Goal: Transaction & Acquisition: Purchase product/service

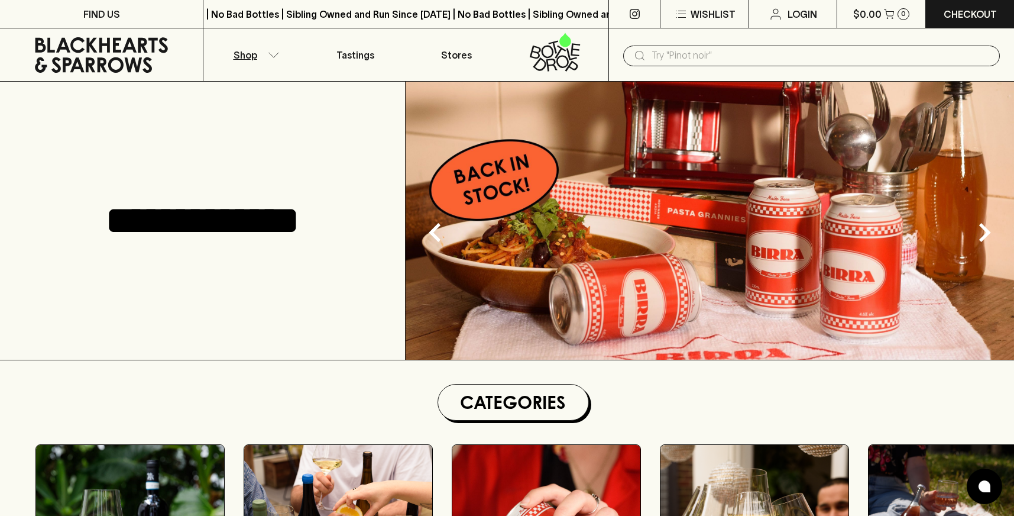
click at [268, 56] on icon "button" at bounding box center [274, 55] width 12 height 6
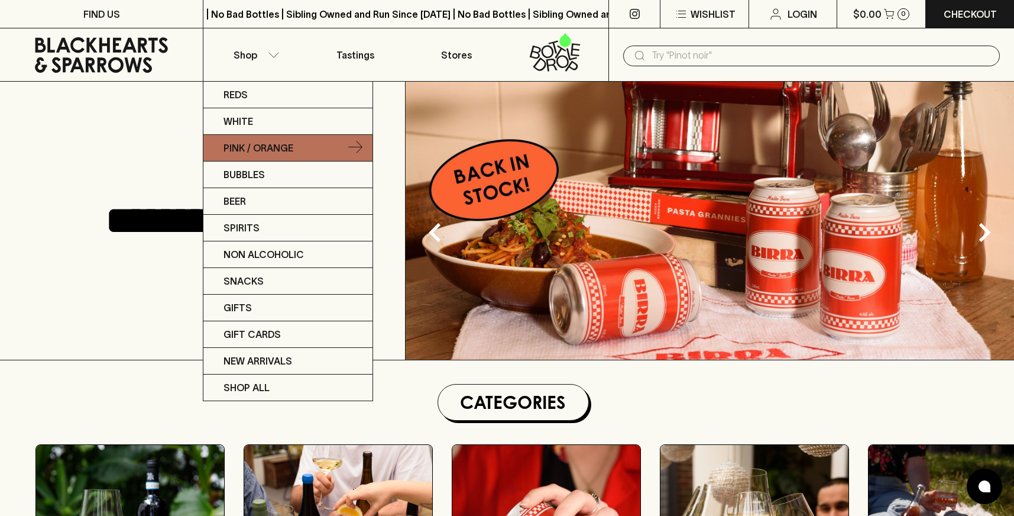
click at [265, 149] on p "Pink / Orange" at bounding box center [258, 148] width 70 height 14
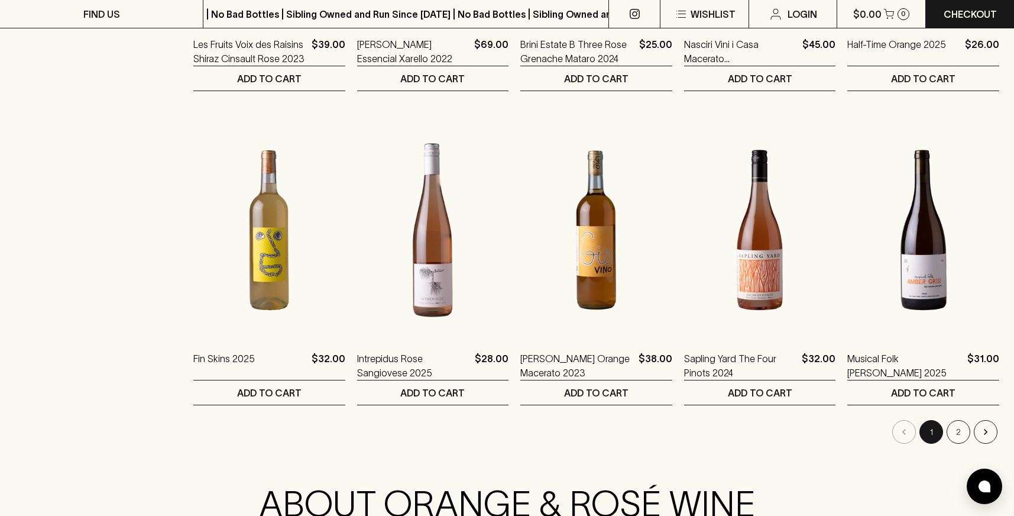
scroll to position [1100, 0]
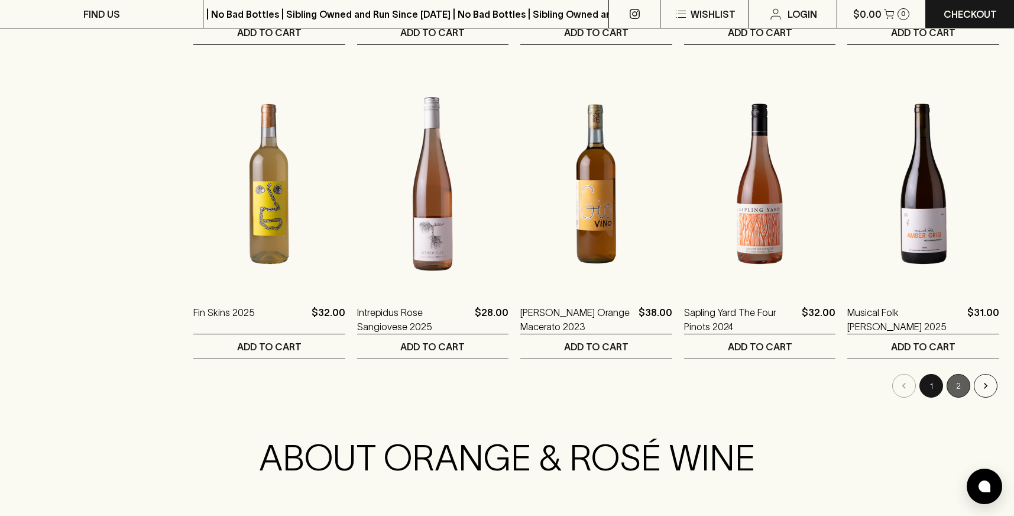
click at [962, 387] on button "2" at bounding box center [959, 386] width 24 height 24
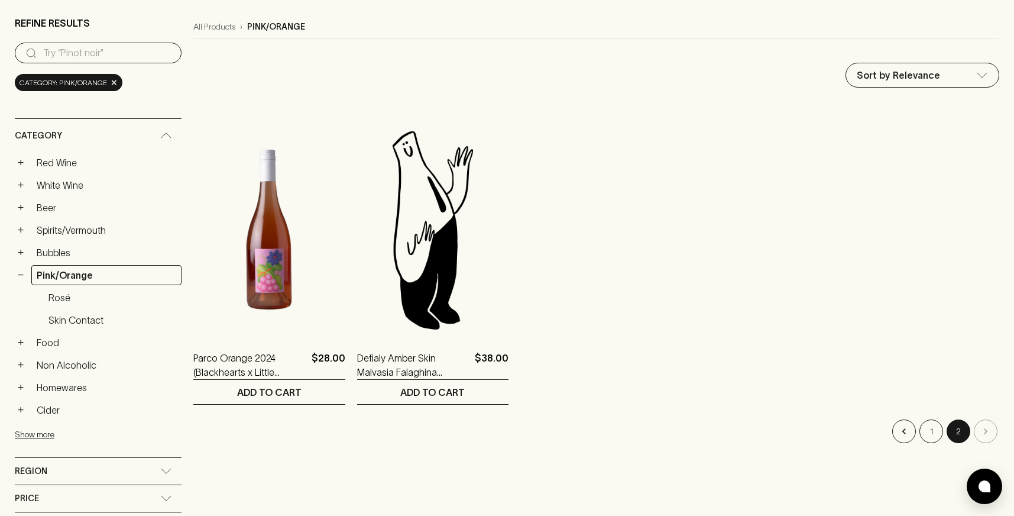
scroll to position [155, 0]
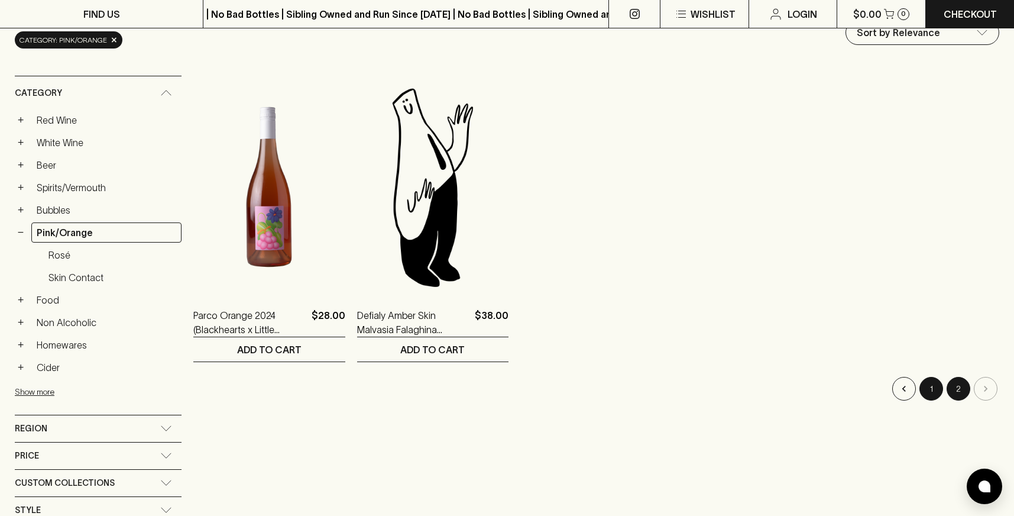
click at [936, 387] on button "1" at bounding box center [931, 389] width 24 height 24
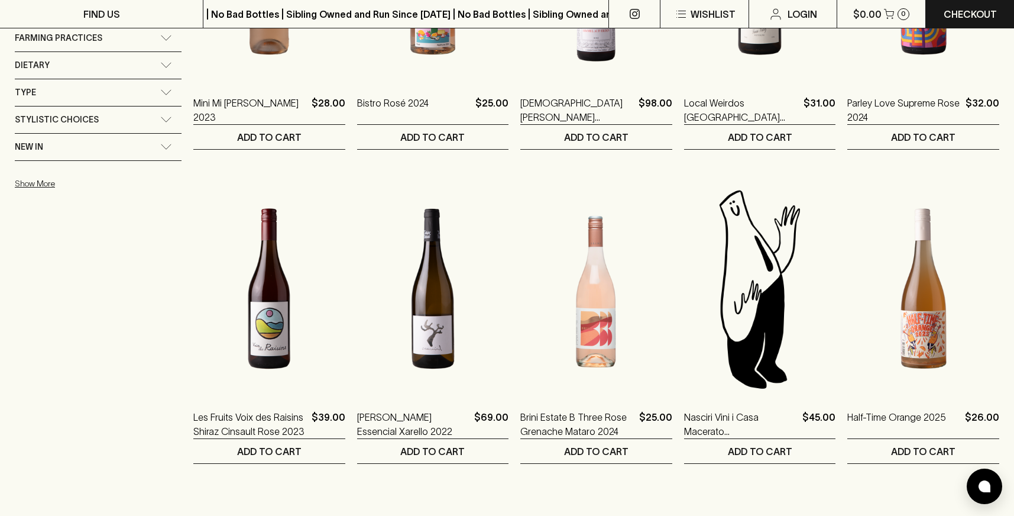
scroll to position [682, 0]
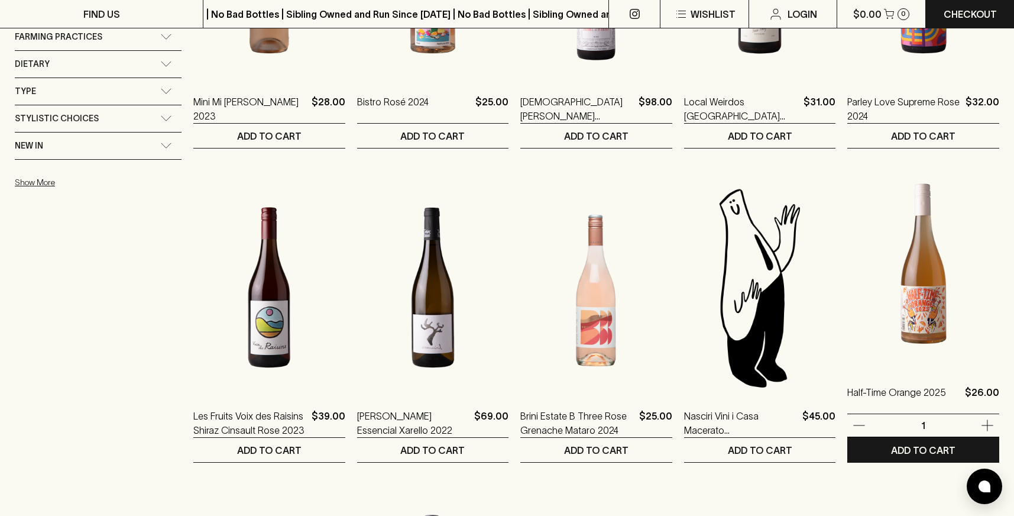
click at [919, 289] on img at bounding box center [923, 263] width 152 height 207
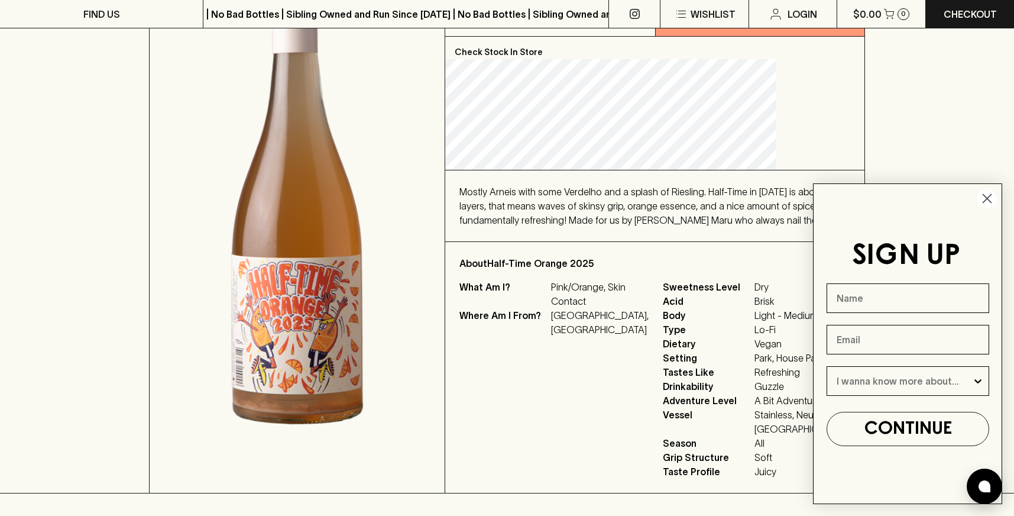
scroll to position [236, 0]
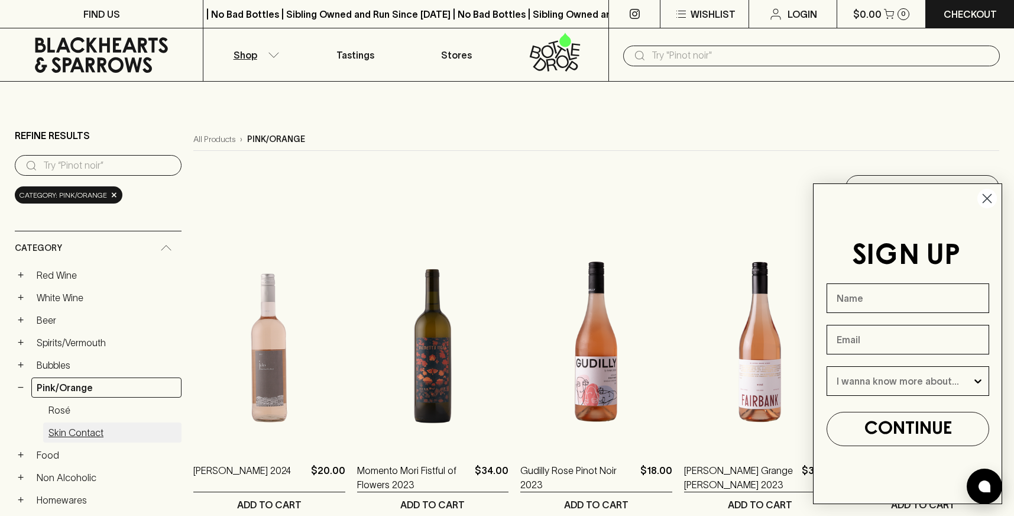
click at [82, 428] on link "Skin Contact" at bounding box center [112, 432] width 138 height 20
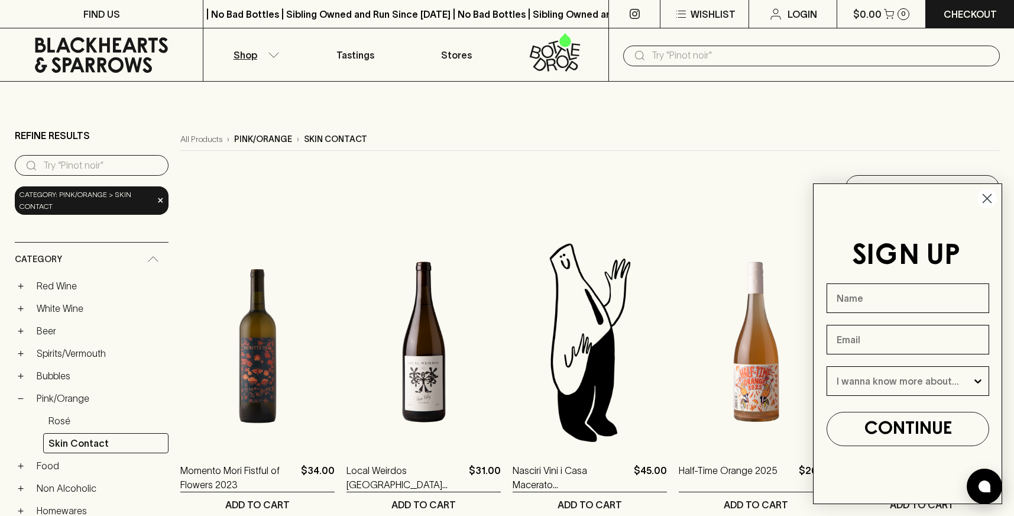
click at [983, 200] on circle "Close dialog" at bounding box center [987, 199] width 20 height 20
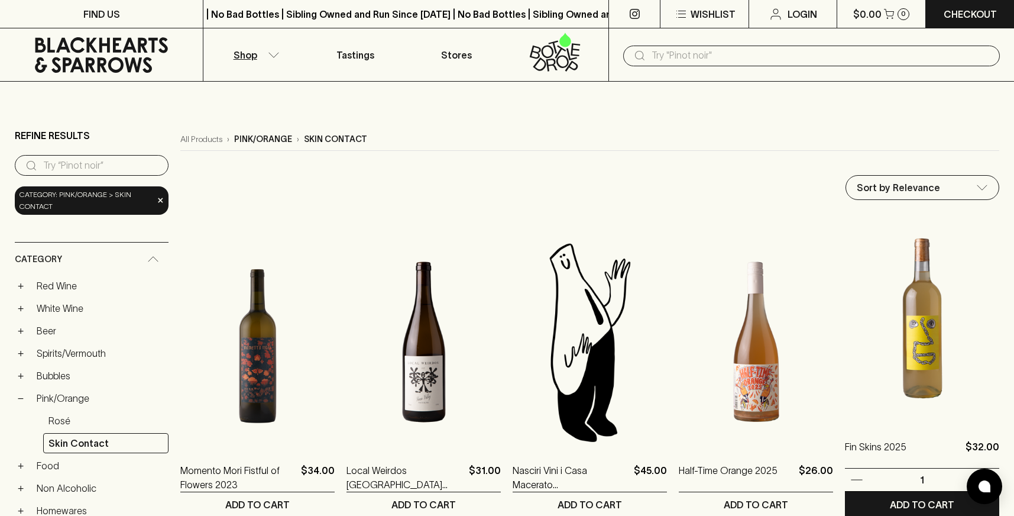
click at [919, 322] on img at bounding box center [922, 318] width 154 height 207
